Goal: Task Accomplishment & Management: Manage account settings

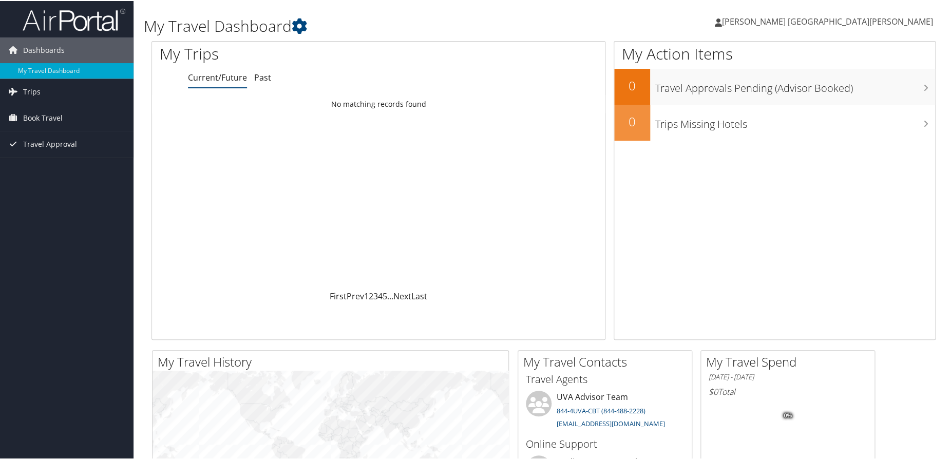
click at [901, 14] on link "[PERSON_NAME] [GEOGRAPHIC_DATA][PERSON_NAME]" at bounding box center [829, 20] width 229 height 31
click at [882, 94] on link "View Travel Profile" at bounding box center [874, 91] width 115 height 17
